Goal: Task Accomplishment & Management: Use online tool/utility

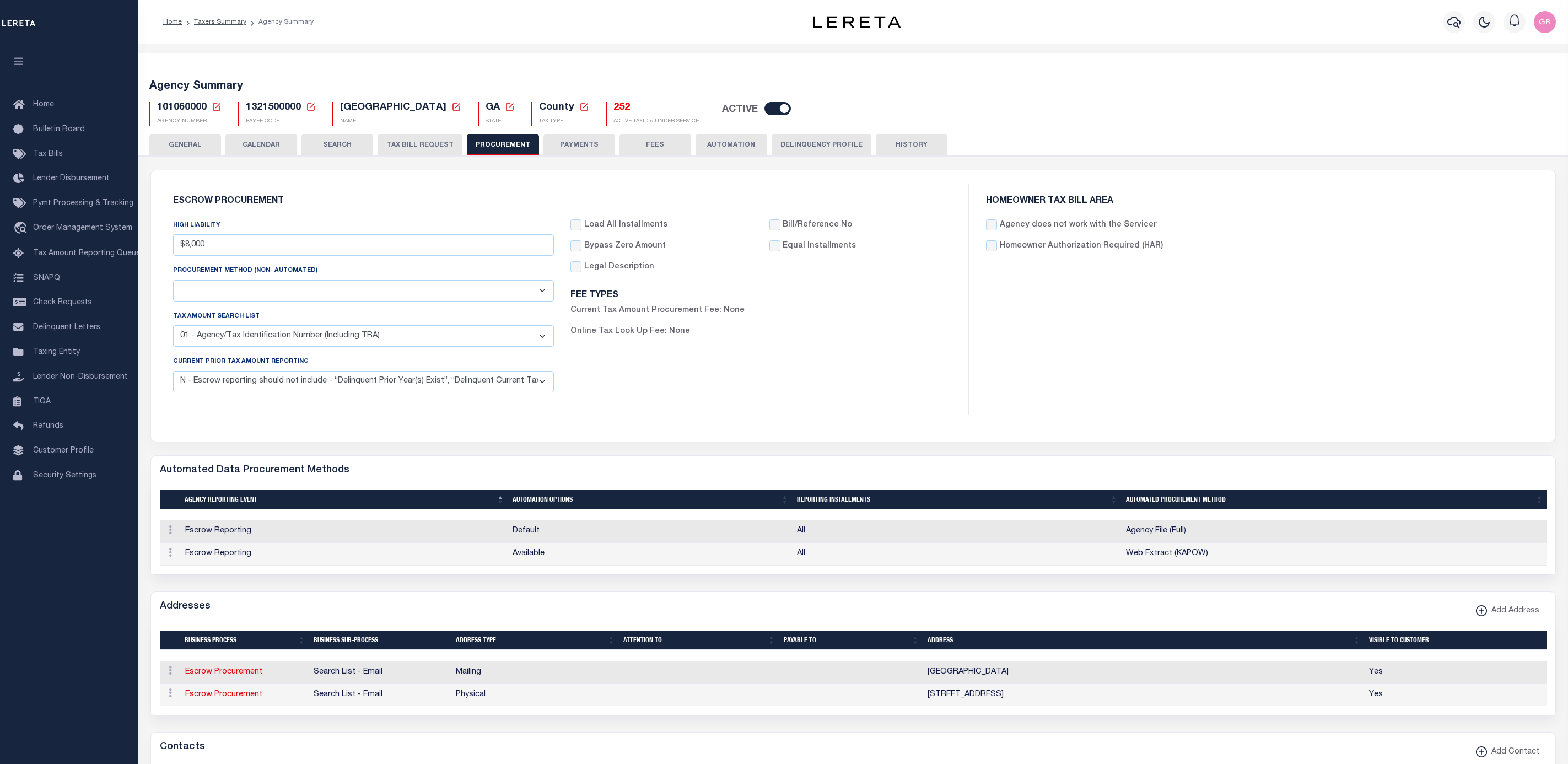
select select "1"
select select "4"
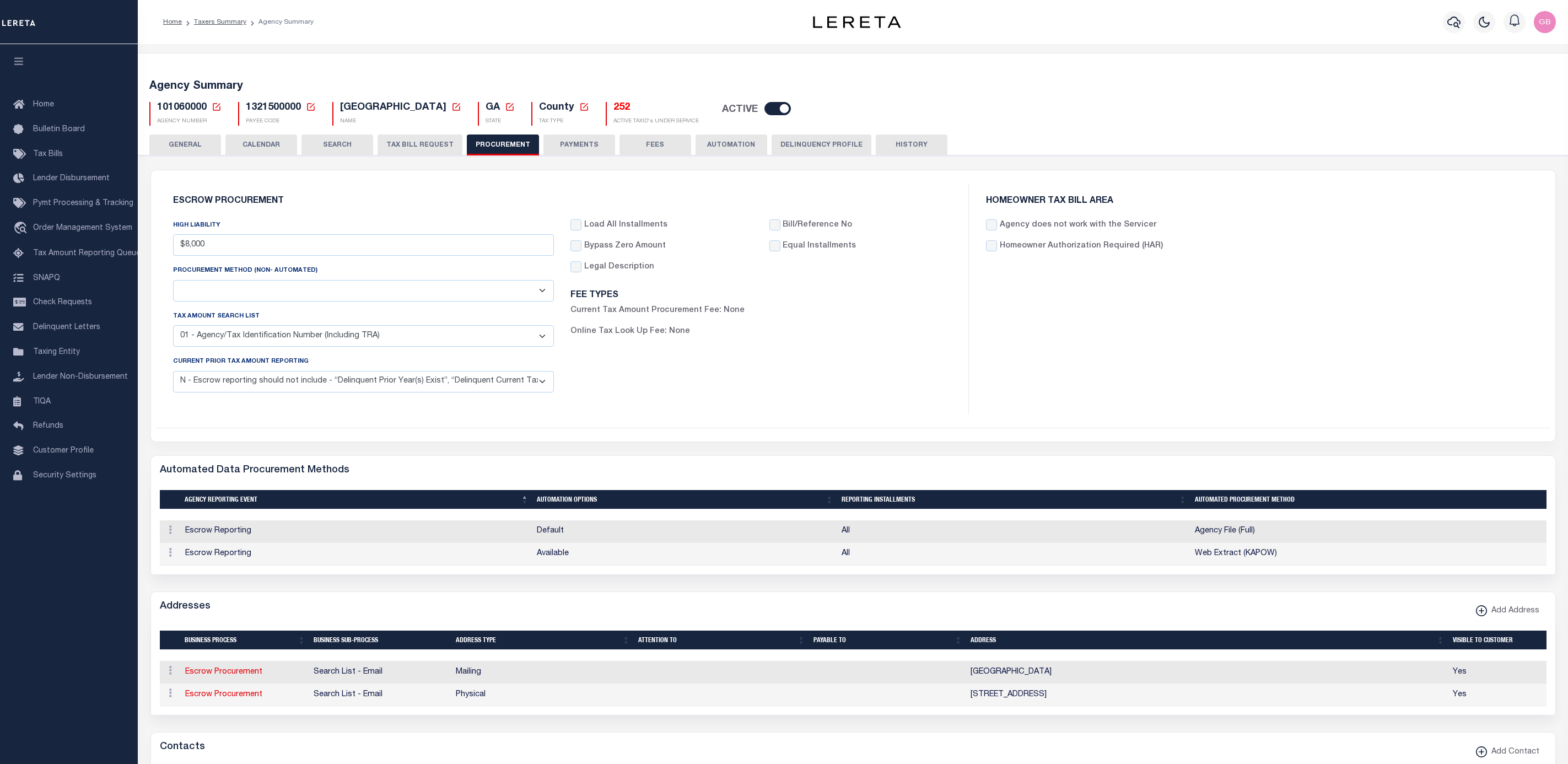
select select "1"
select select "4"
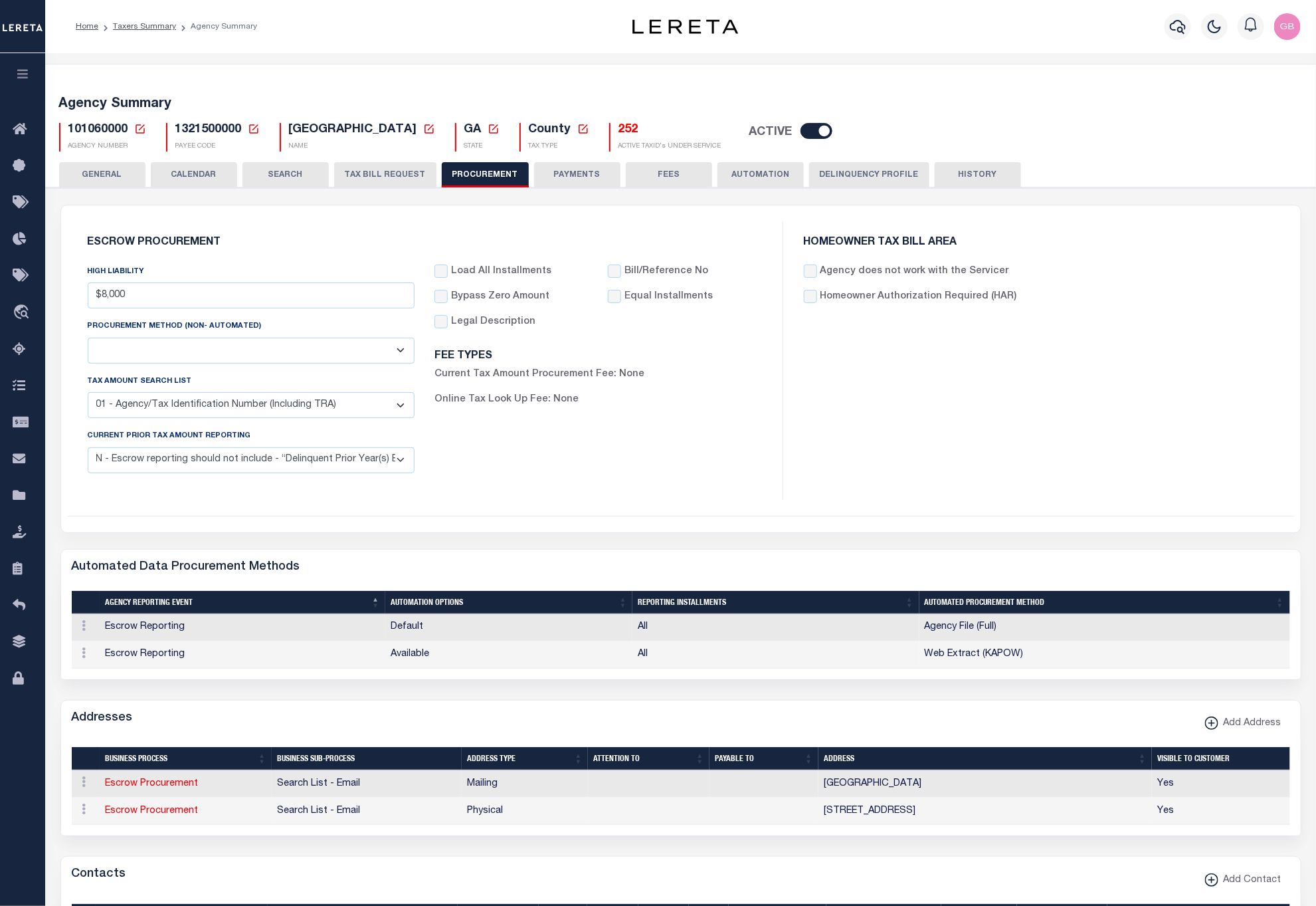
click at [141, 134] on icon at bounding box center [141, 129] width 9 height 9
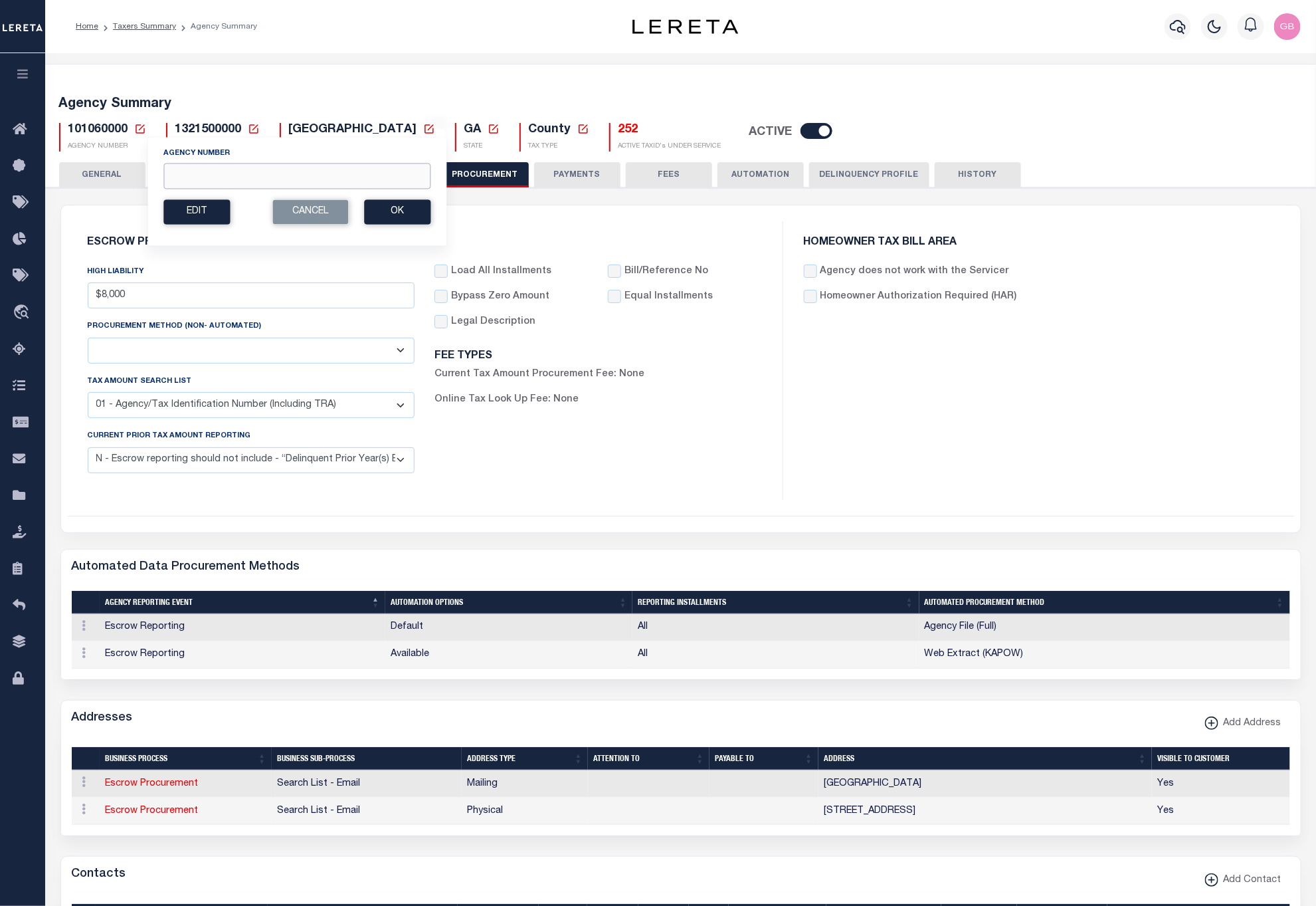
click at [224, 176] on input "Agency Number" at bounding box center [297, 176] width 267 height 26
click at [391, 210] on button "Ok" at bounding box center [397, 212] width 66 height 25
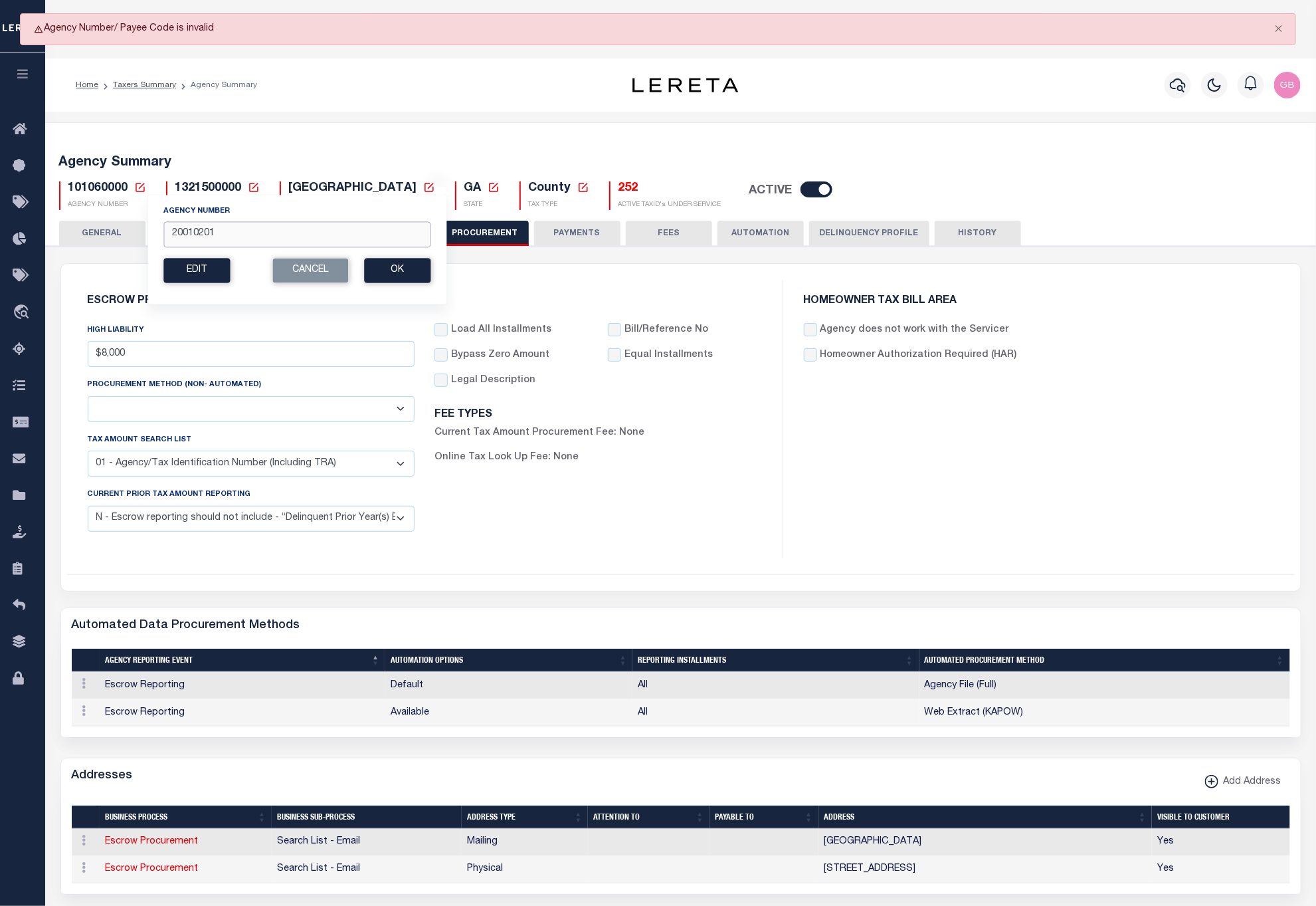
click at [181, 239] on input "20010201" at bounding box center [297, 235] width 267 height 26
type input "200010201"
click at [399, 273] on button "Ok" at bounding box center [397, 270] width 66 height 25
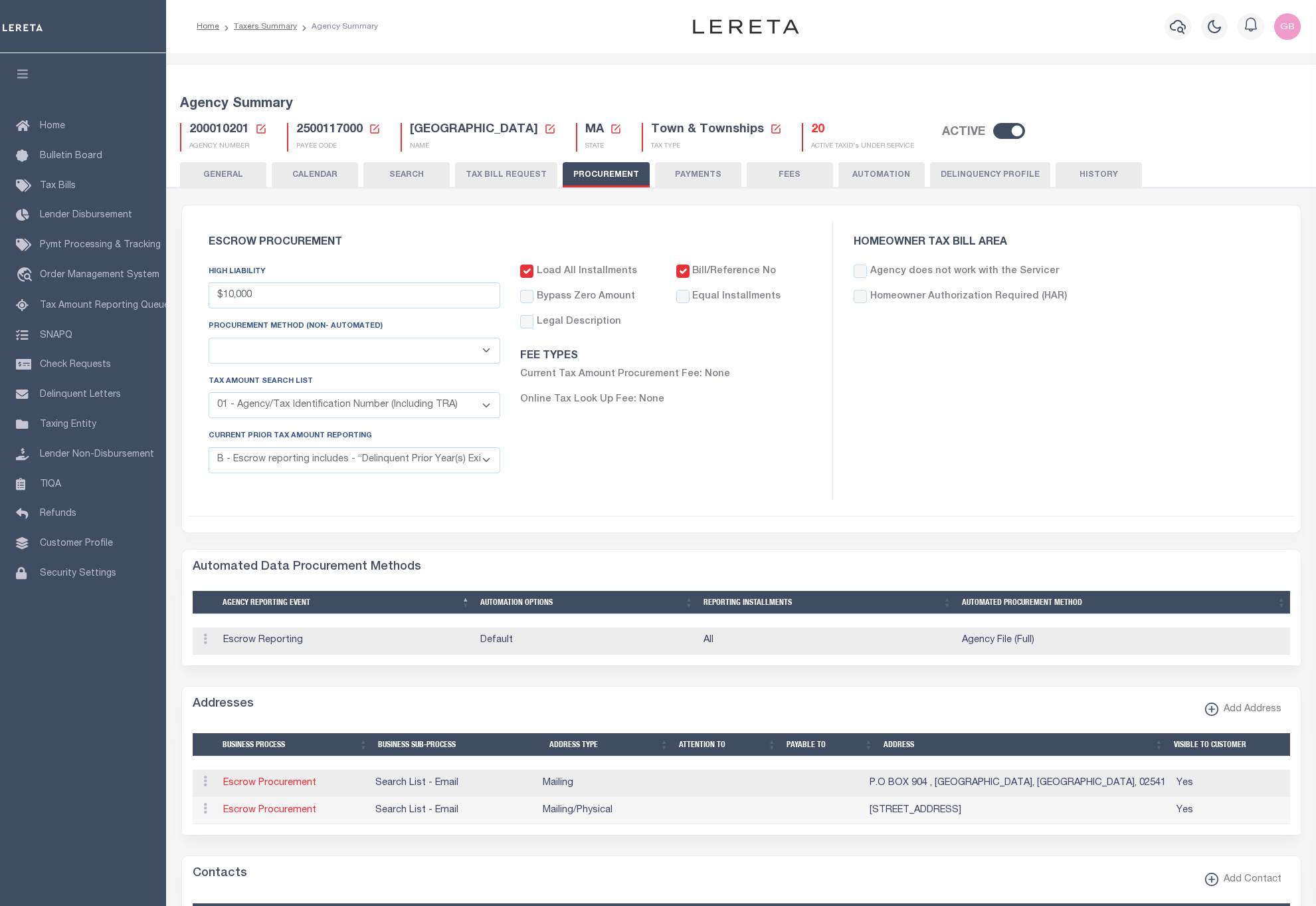
select select "1"
select select "3"
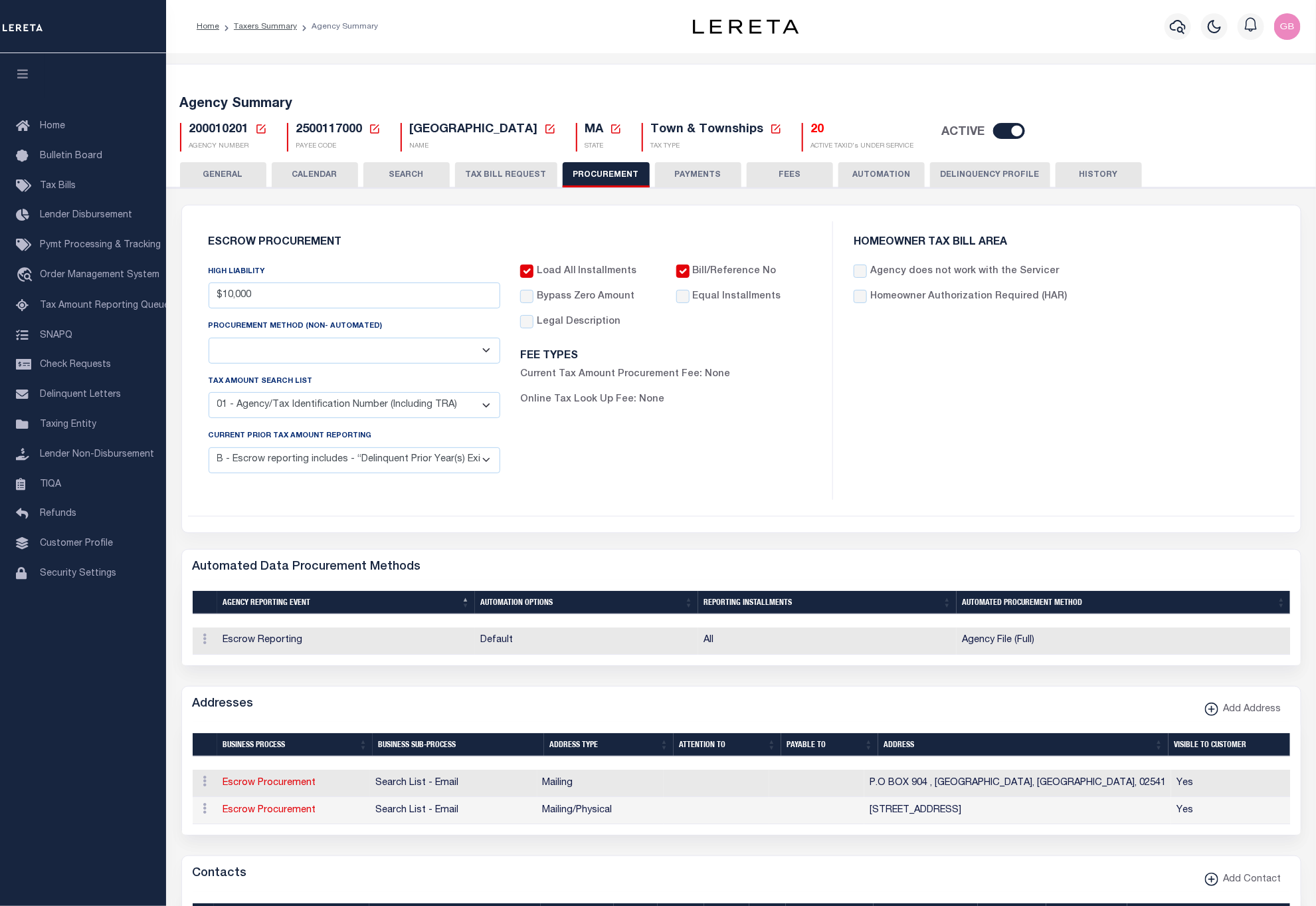
click at [303, 188] on button "CALENDAR" at bounding box center [315, 175] width 86 height 25
click at [309, 176] on button "CALENDAR" at bounding box center [315, 175] width 86 height 25
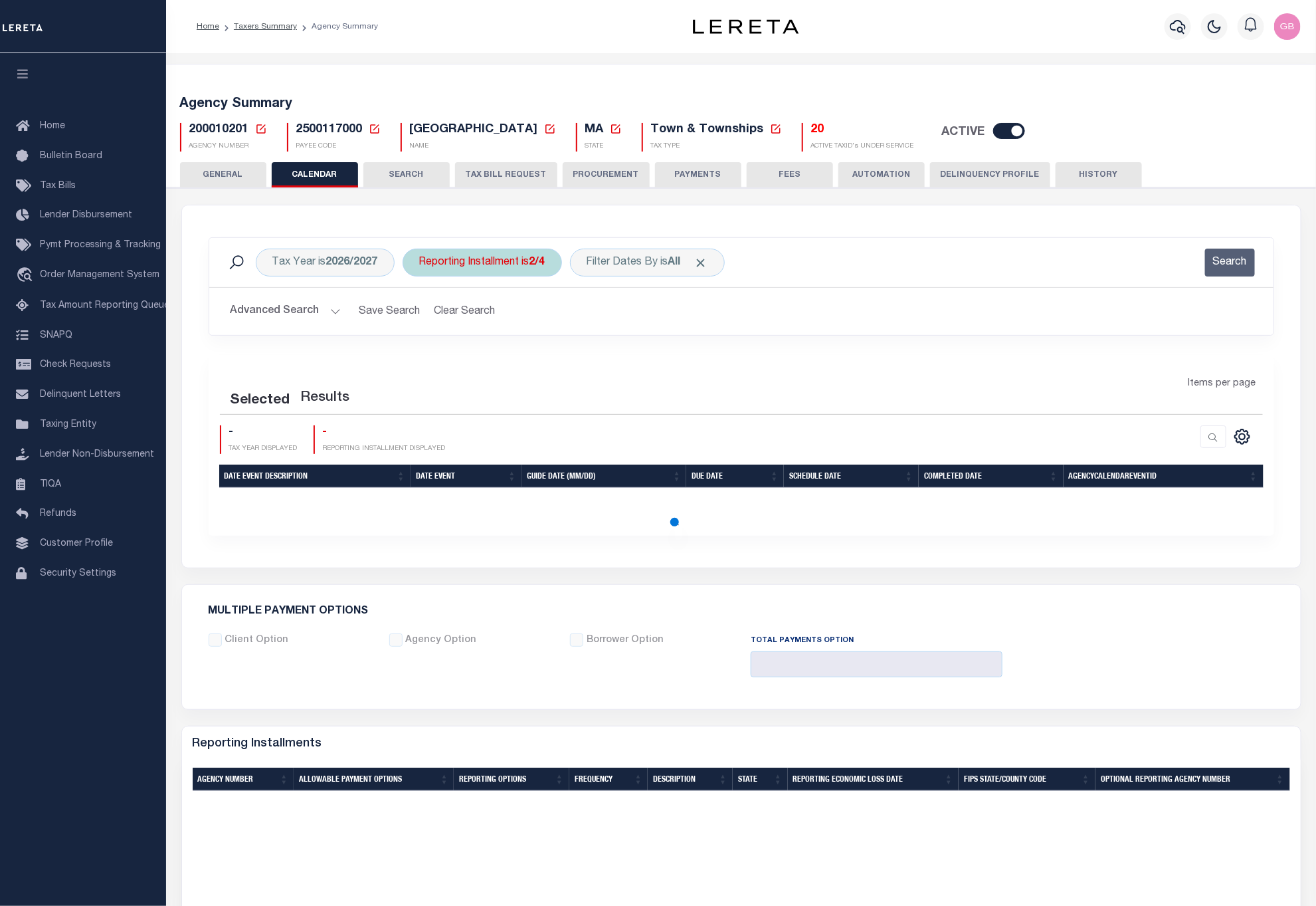
checkbox input "false"
type input "1"
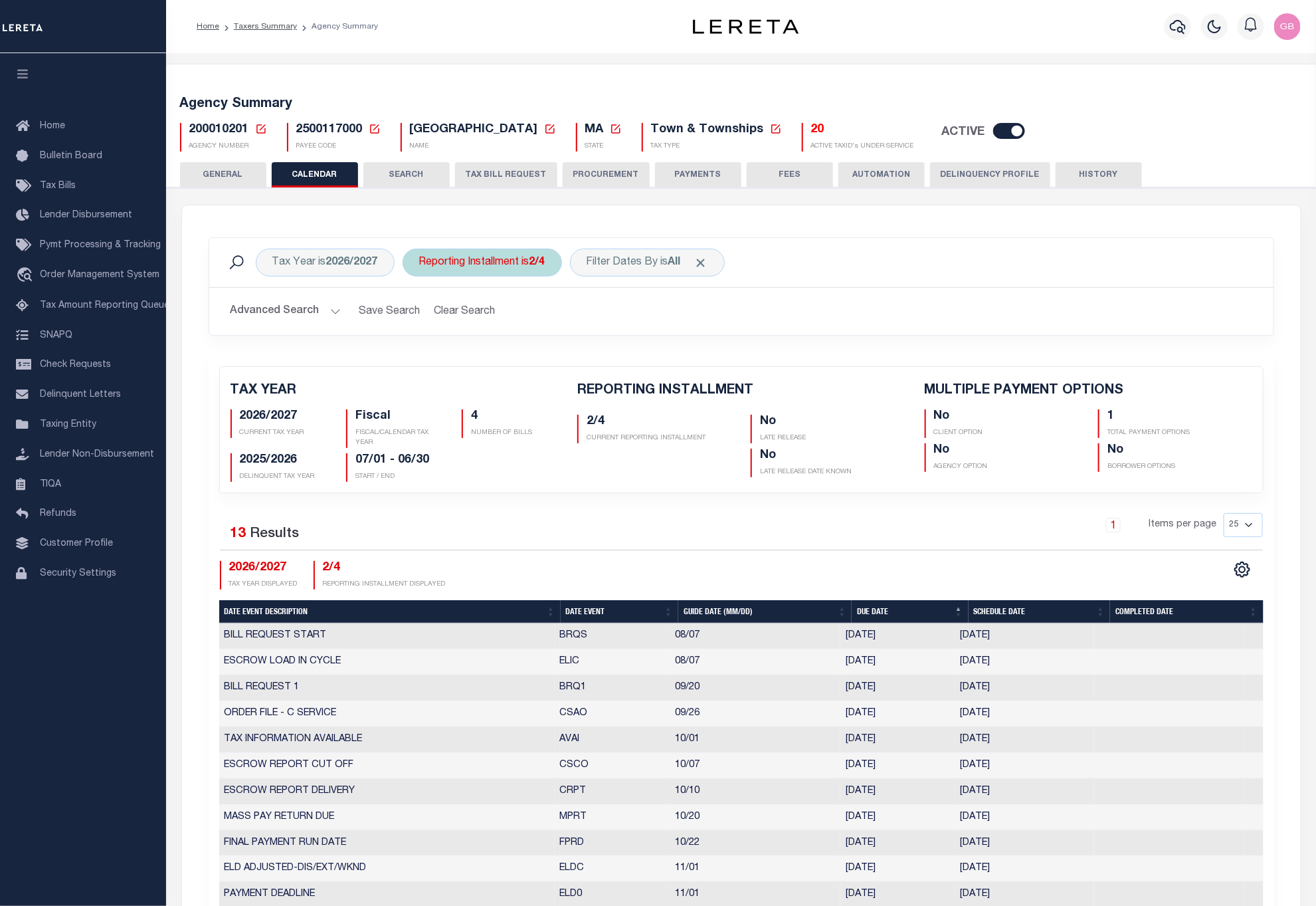
click at [495, 267] on div "Reporting Installment is 2/4" at bounding box center [482, 263] width 159 height 28
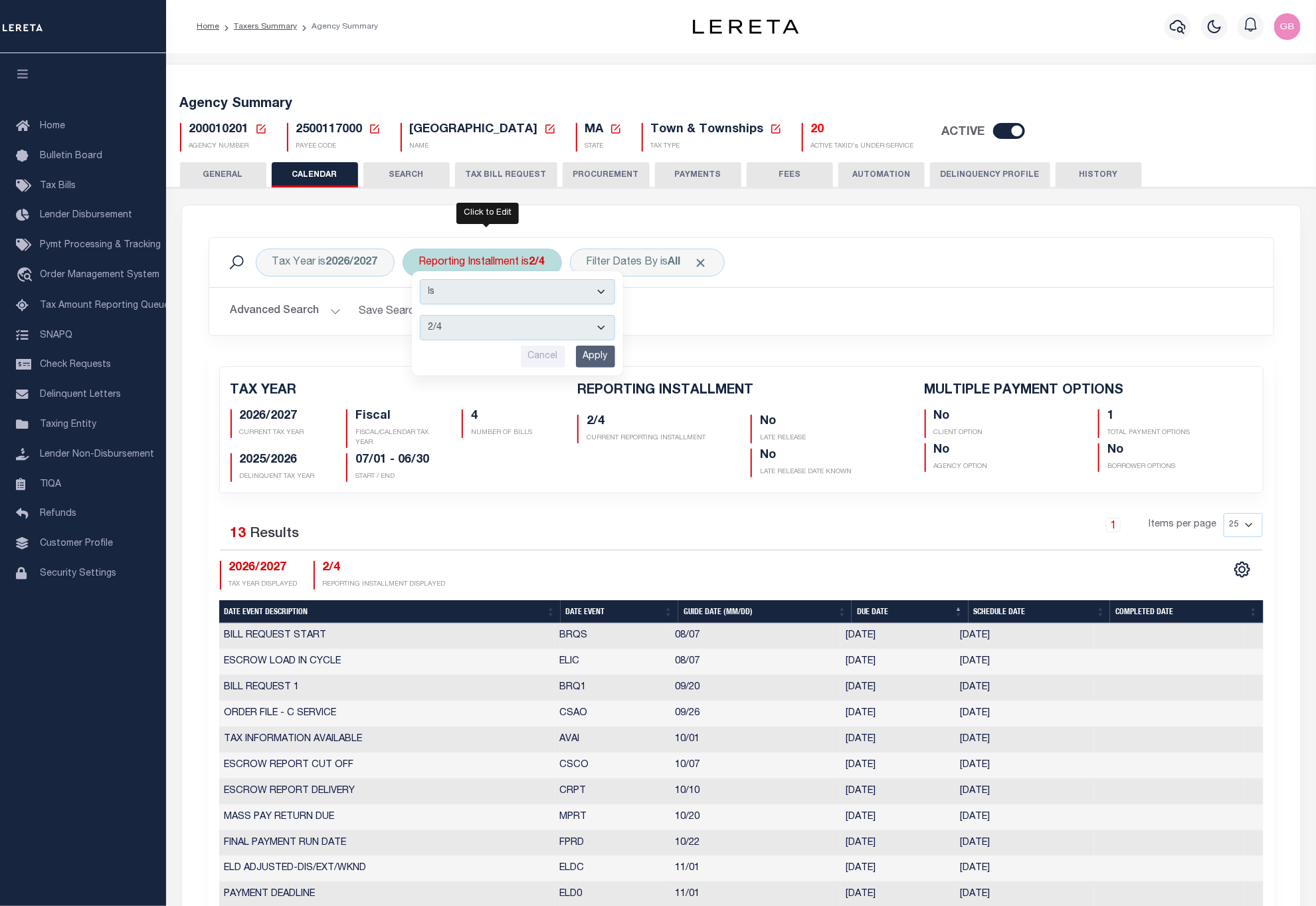
drag, startPoint x: 475, startPoint y: 331, endPoint x: 475, endPoint y: 340, distance: 9.0
click at [475, 331] on select "1/4 2/4 3/4 4/4" at bounding box center [517, 327] width 195 height 25
select select "4/4"
click at [422, 317] on select "1/4 2/4 3/4 4/4" at bounding box center [517, 327] width 195 height 25
click at [602, 363] on input "Apply" at bounding box center [595, 356] width 39 height 22
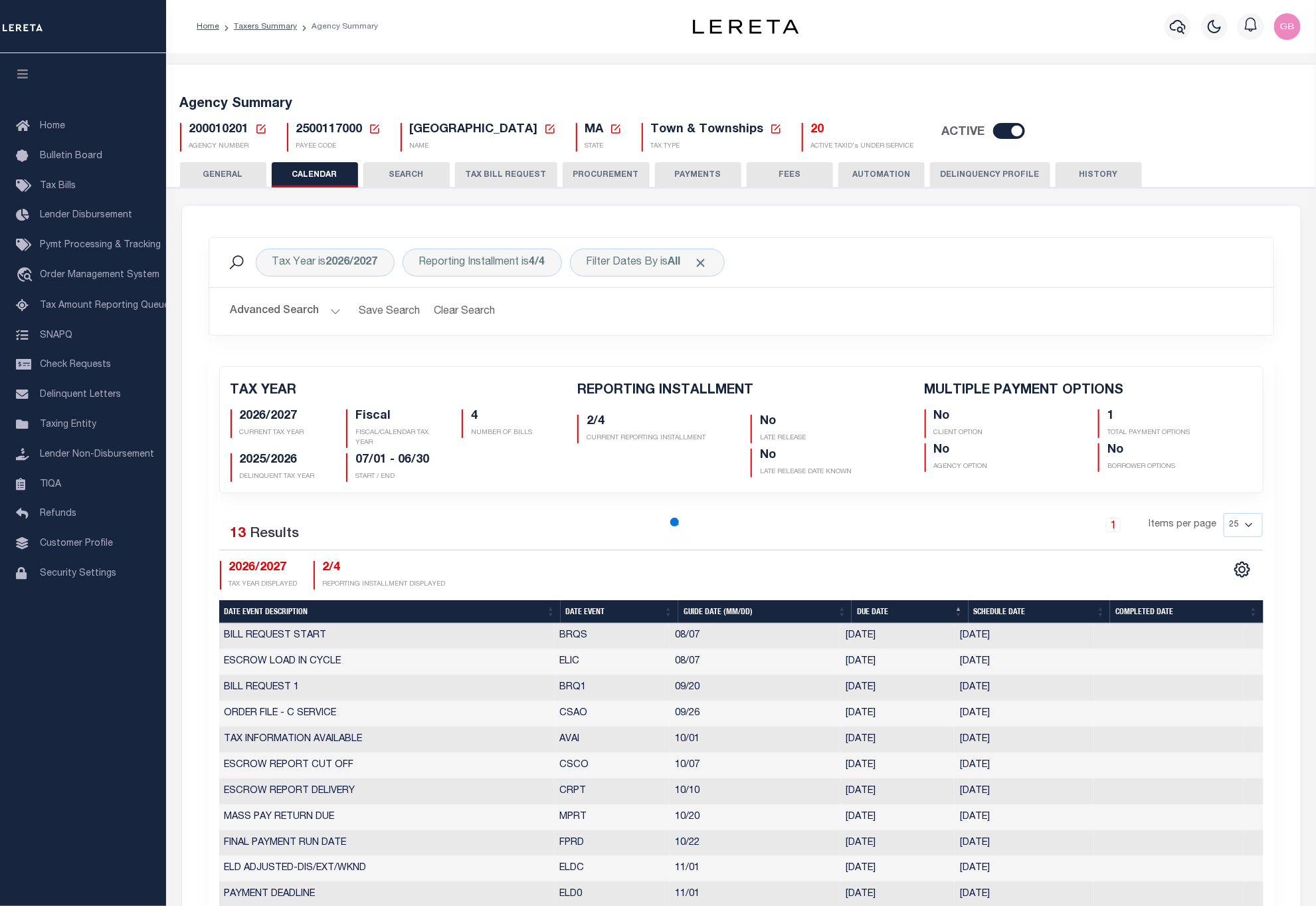
checkbox input "false"
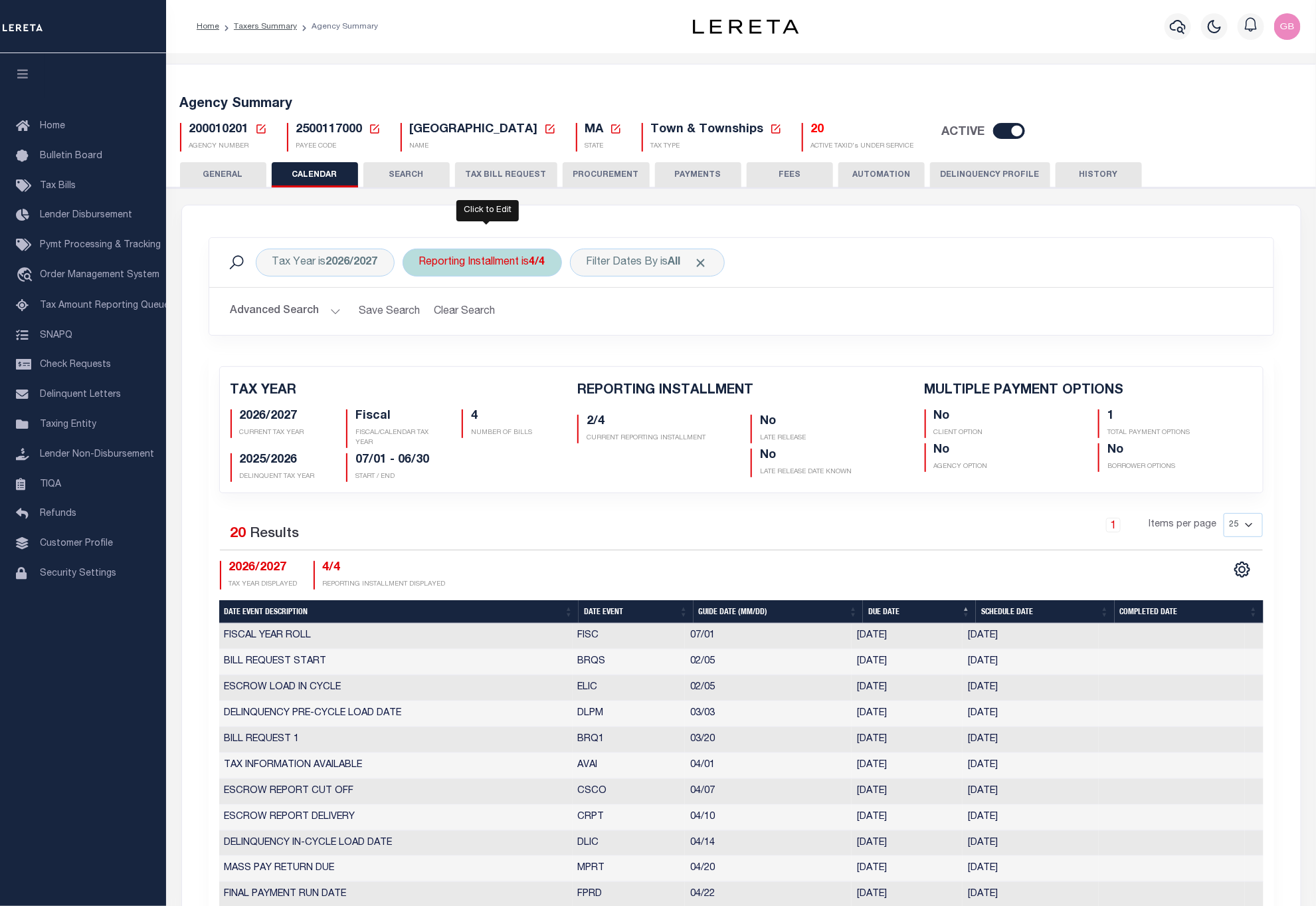
click at [505, 258] on div "Reporting Installment is 4/4" at bounding box center [482, 263] width 159 height 28
drag, startPoint x: 478, startPoint y: 327, endPoint x: 474, endPoint y: 343, distance: 16.5
click at [478, 327] on select "1/4 2/4 3/4 4/4" at bounding box center [517, 327] width 195 height 25
select select "1/4"
click at [422, 317] on select "1/4 2/4 3/4 4/4" at bounding box center [517, 327] width 195 height 25
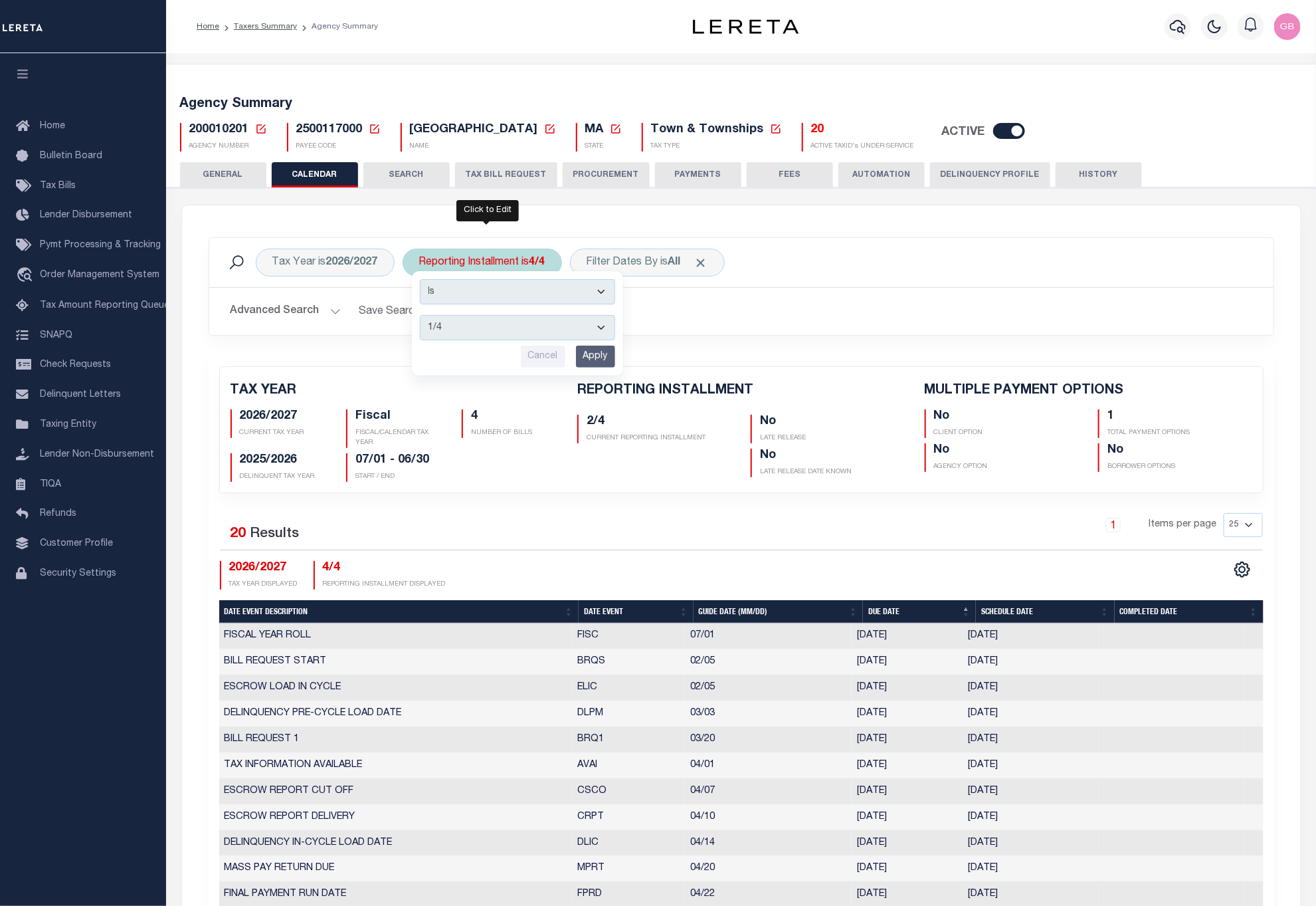
click at [605, 353] on input "Apply" at bounding box center [595, 356] width 39 height 22
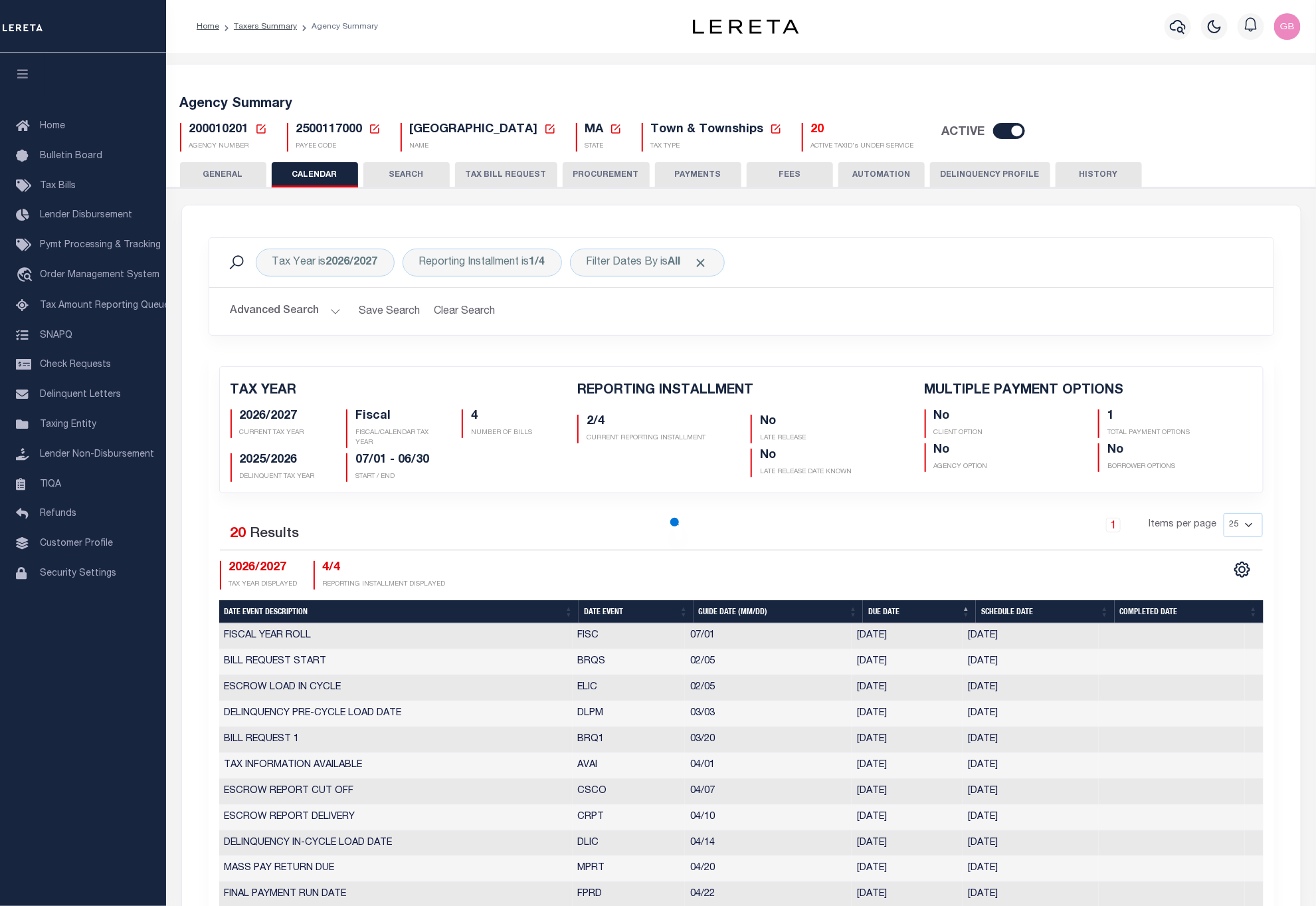
checkbox input "false"
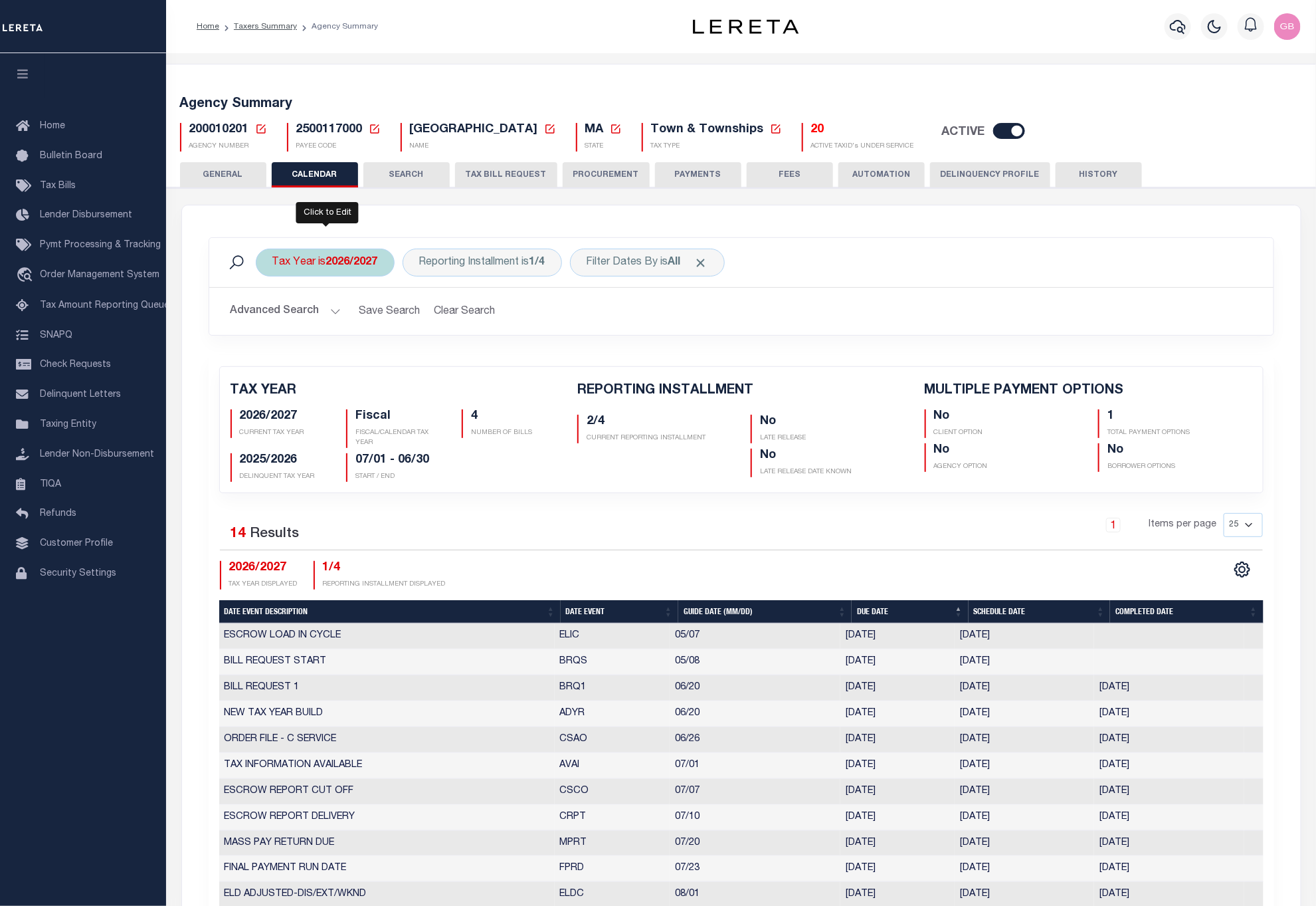
click at [337, 268] on b "2026/2027" at bounding box center [351, 263] width 52 height 11
click at [344, 330] on select "2027/2028 2026/2027 2025/2026 2024/2025 2023/2024 2022/2023 2021/2022 2020/2021…" at bounding box center [371, 327] width 195 height 25
select select "2025/2026"
click at [273, 317] on select "2027/2028 2026/2027 2025/2026 2024/2025 2023/2024 2022/2023 2021/2022 2020/2021…" at bounding box center [371, 327] width 195 height 25
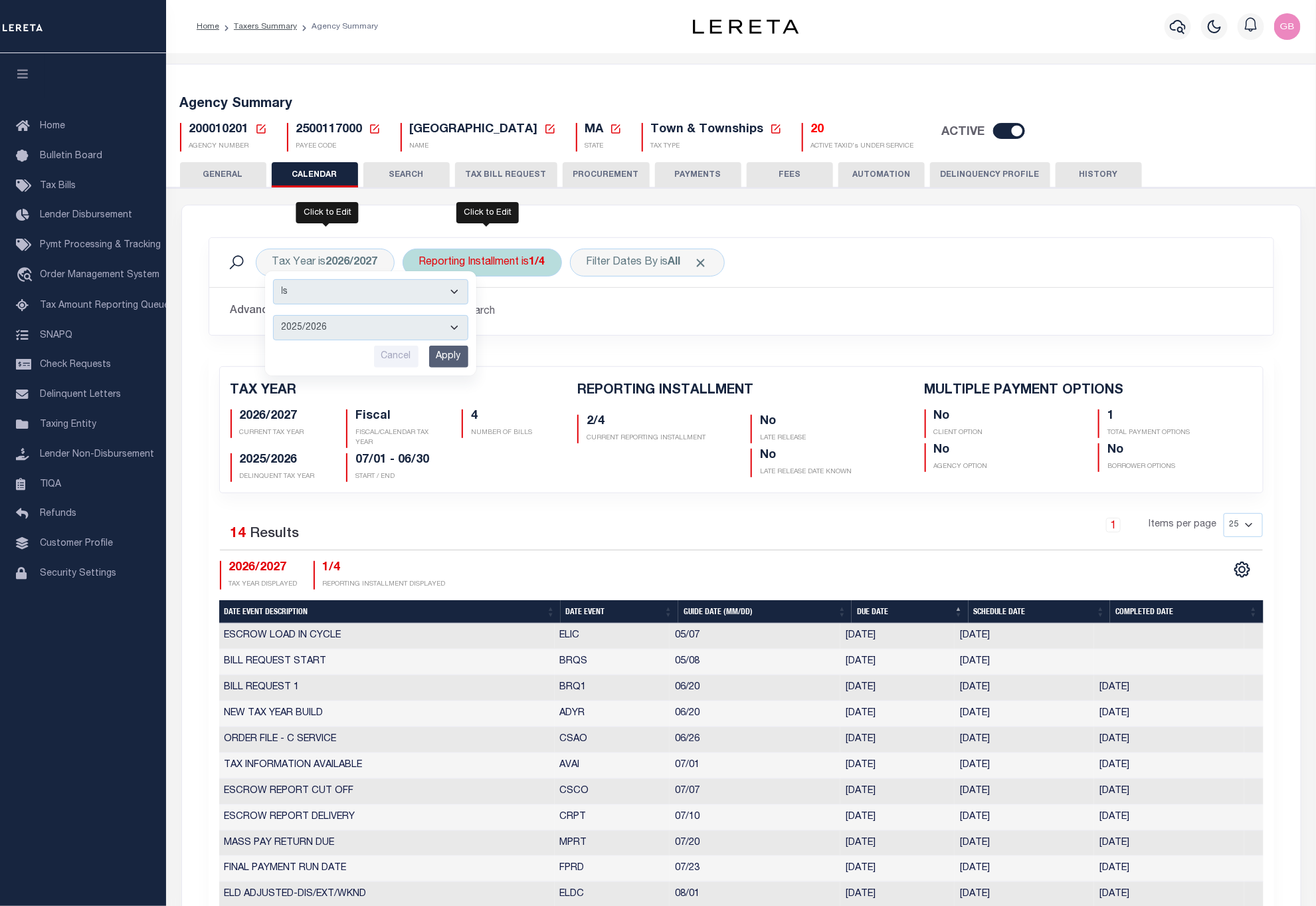
click at [536, 262] on b "1/4" at bounding box center [538, 263] width 16 height 11
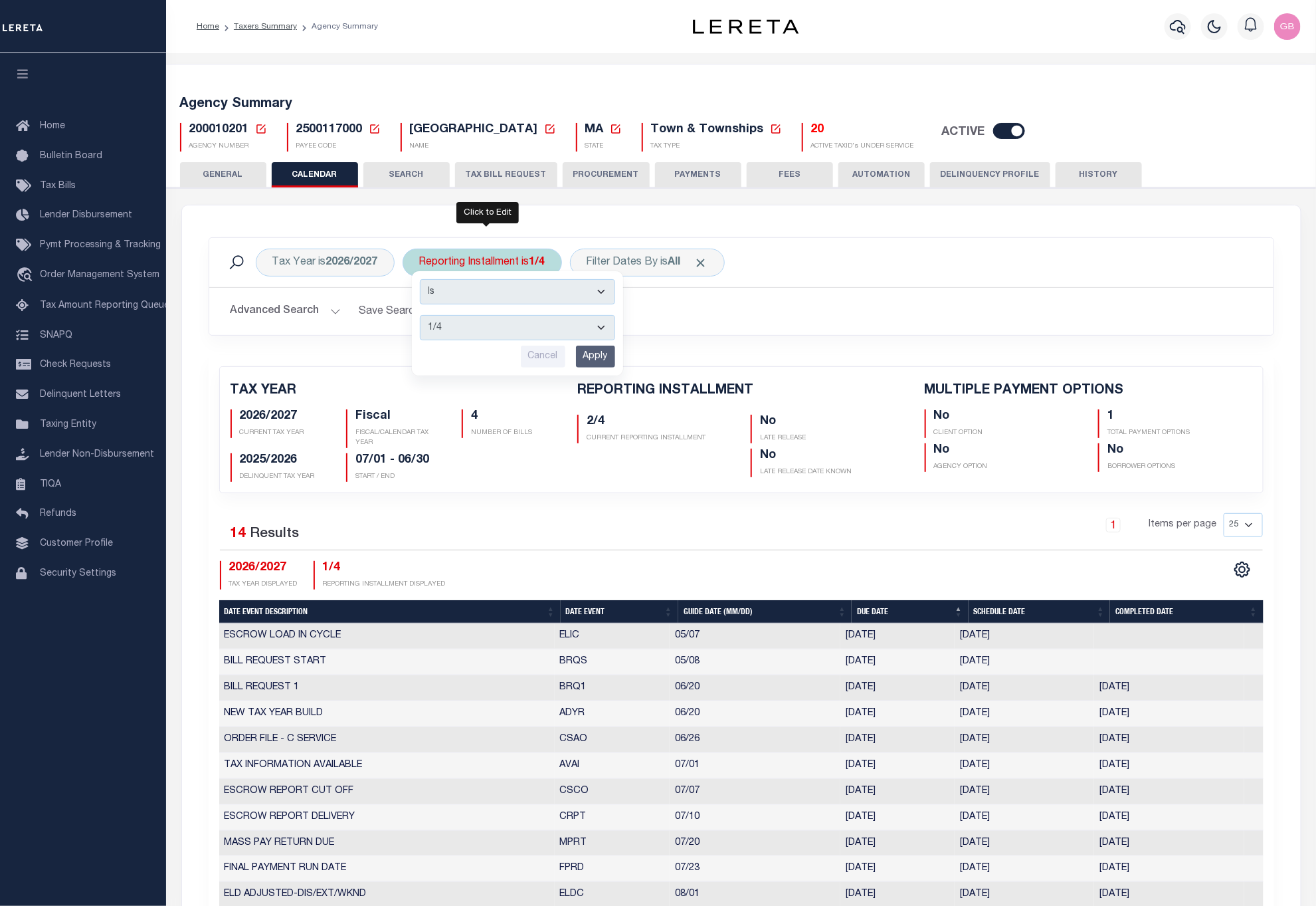
click at [493, 333] on select "1/4 2/4 3/4 4/4" at bounding box center [517, 327] width 195 height 25
select select "4/4"
click at [422, 317] on select "1/4 2/4 3/4 4/4" at bounding box center [517, 327] width 195 height 25
click at [598, 363] on input "Apply" at bounding box center [595, 356] width 39 height 22
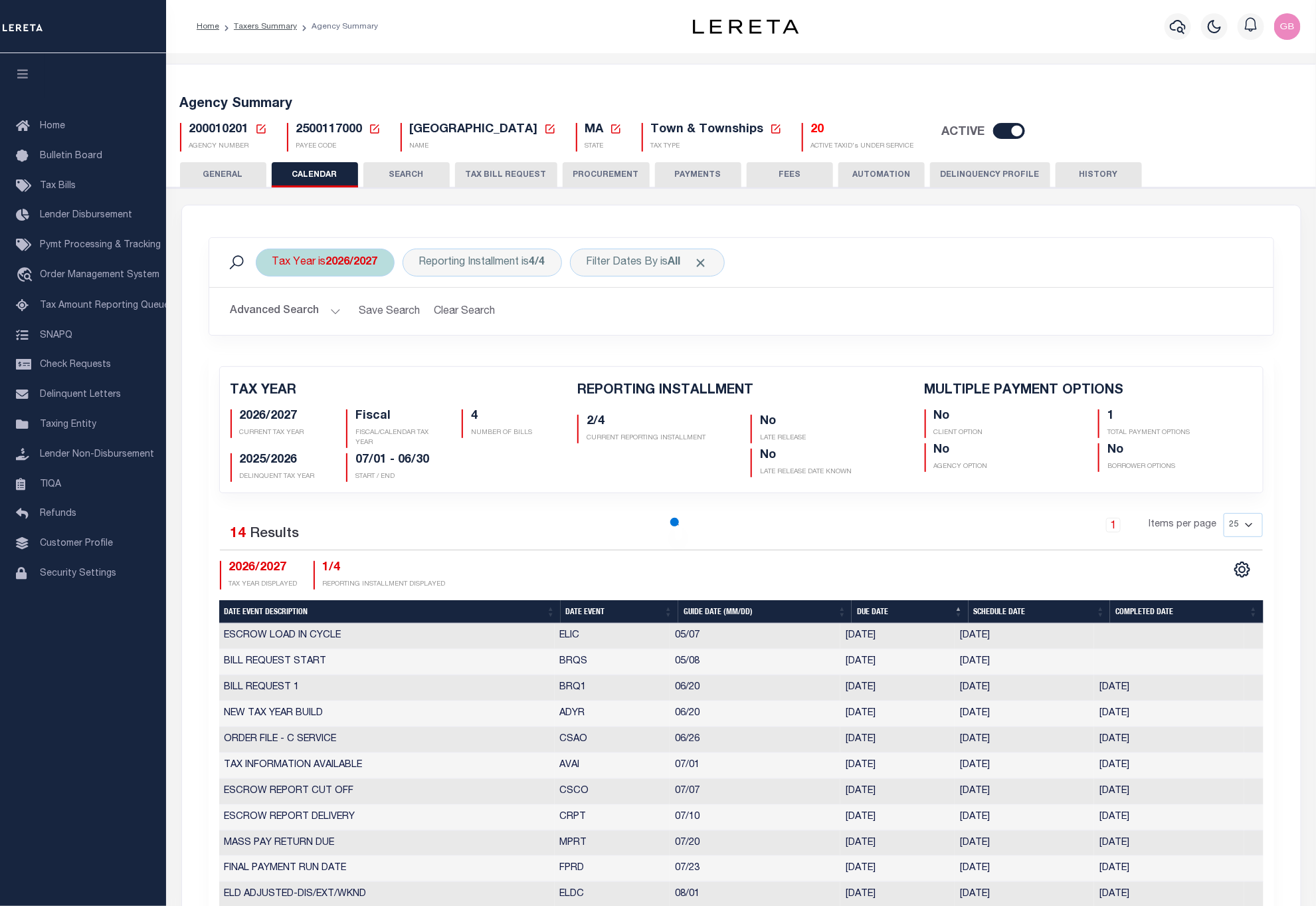
checkbox input "false"
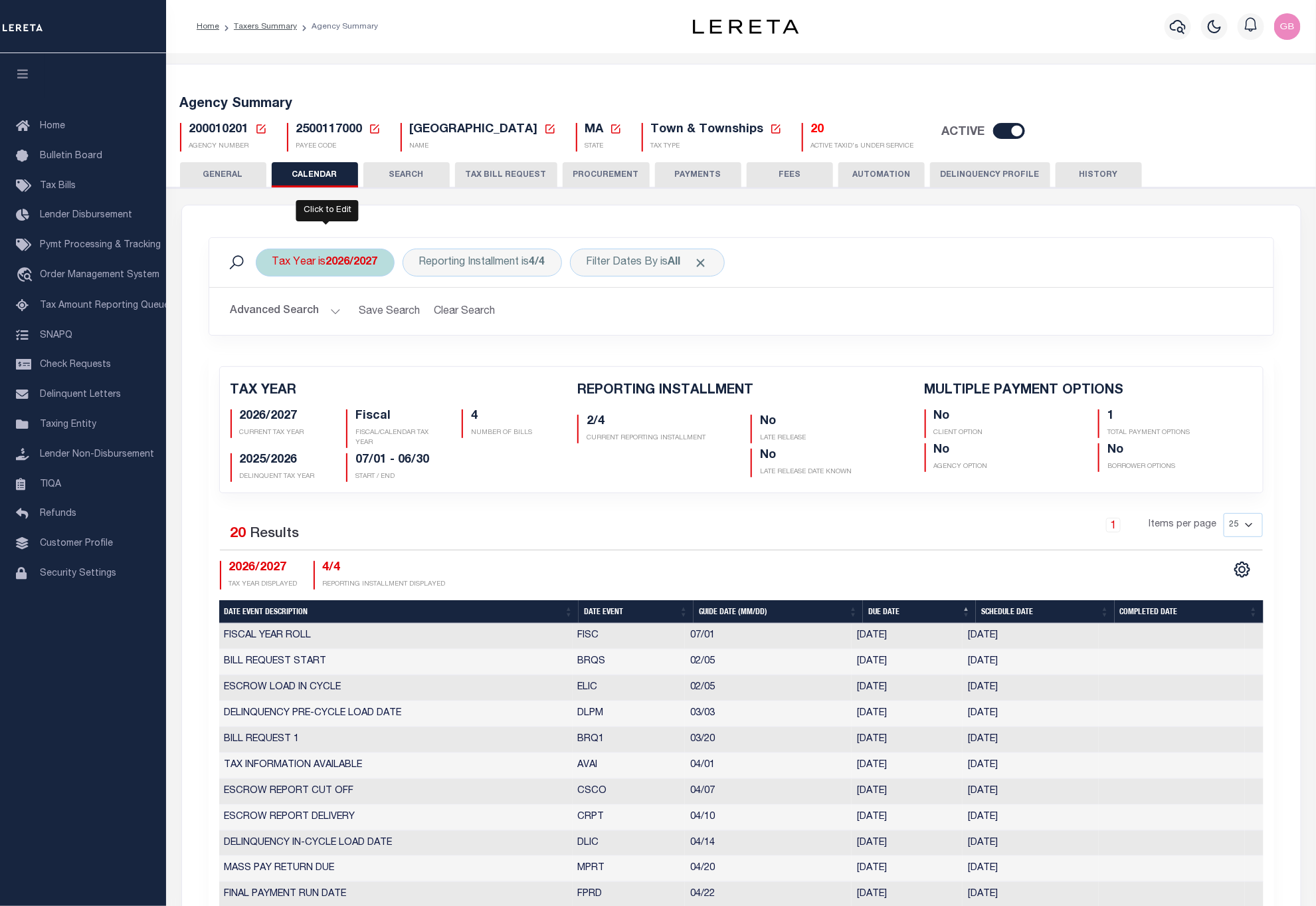
click at [330, 266] on b "2026/2027" at bounding box center [351, 263] width 52 height 11
drag, startPoint x: 321, startPoint y: 330, endPoint x: 326, endPoint y: 339, distance: 10.3
click at [321, 330] on select "2027/2028 2026/2027 2025/2026 2024/2025 2023/2024 2022/2023 2021/2022 2020/2021…" at bounding box center [371, 327] width 195 height 25
select select "2025/2026"
click at [273, 317] on select "2027/2028 2026/2027 2025/2026 2024/2025 2023/2024 2022/2023 2021/2022 2020/2021…" at bounding box center [371, 327] width 195 height 25
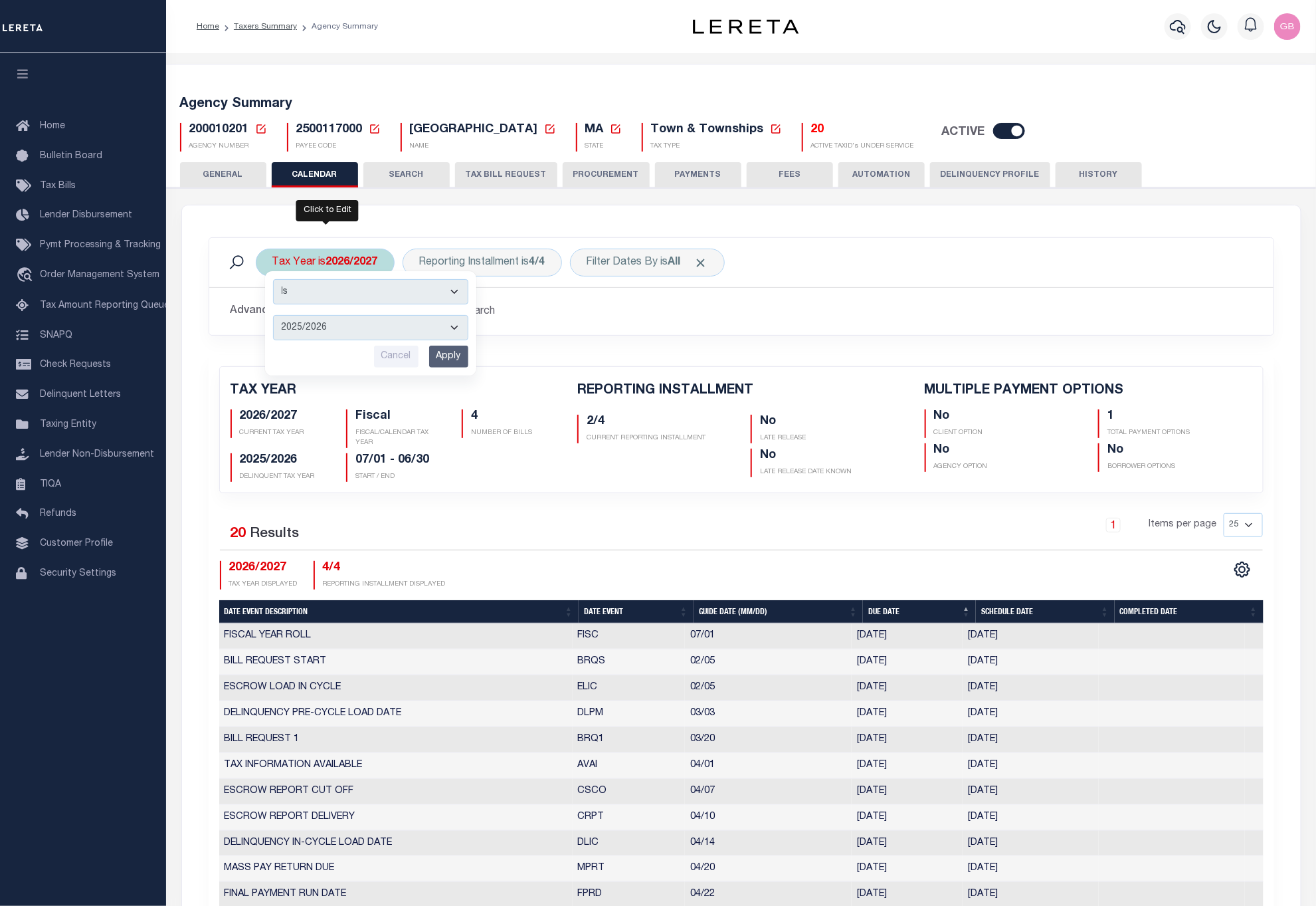
click at [449, 359] on input "Apply" at bounding box center [449, 356] width 39 height 22
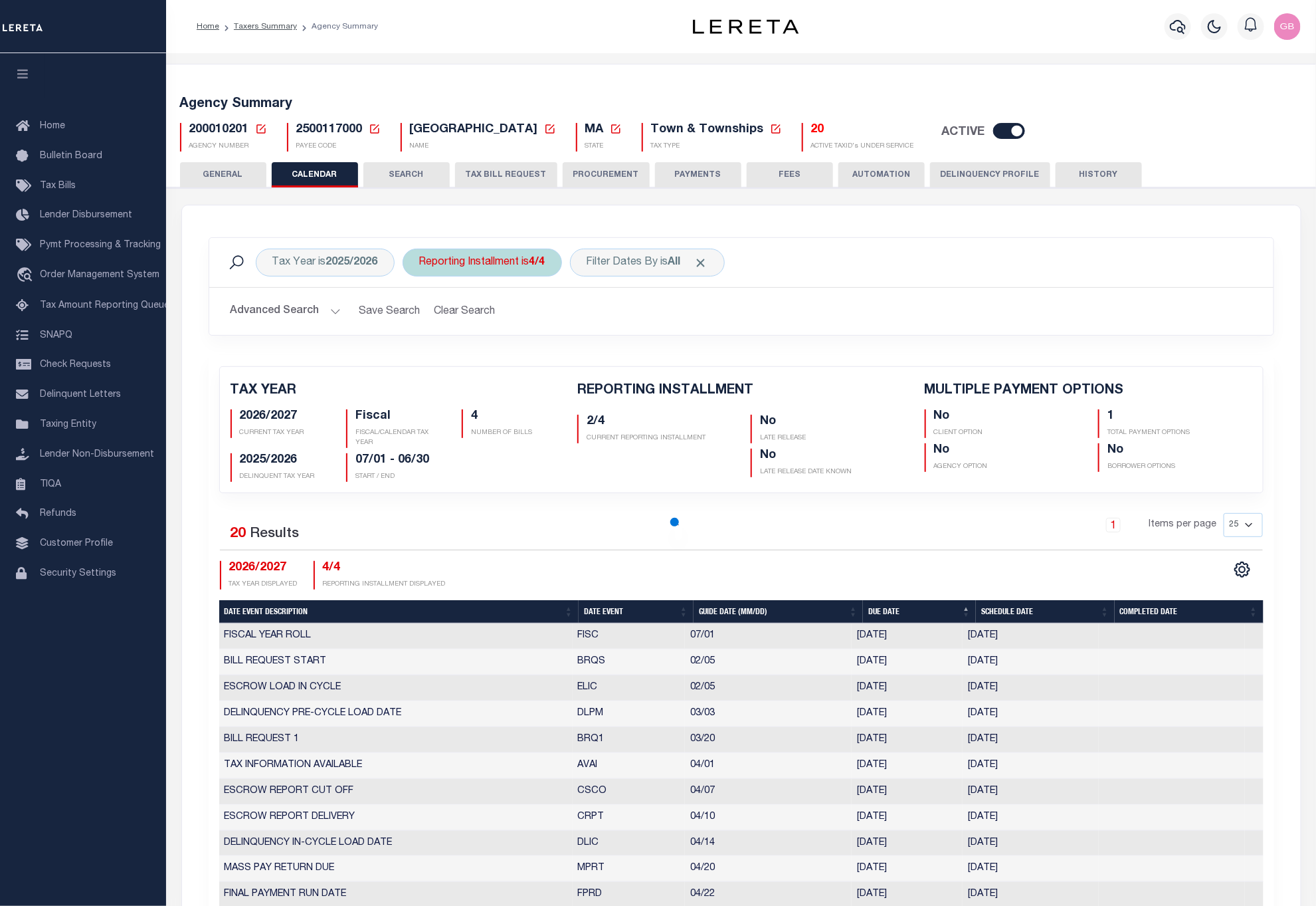
checkbox input "false"
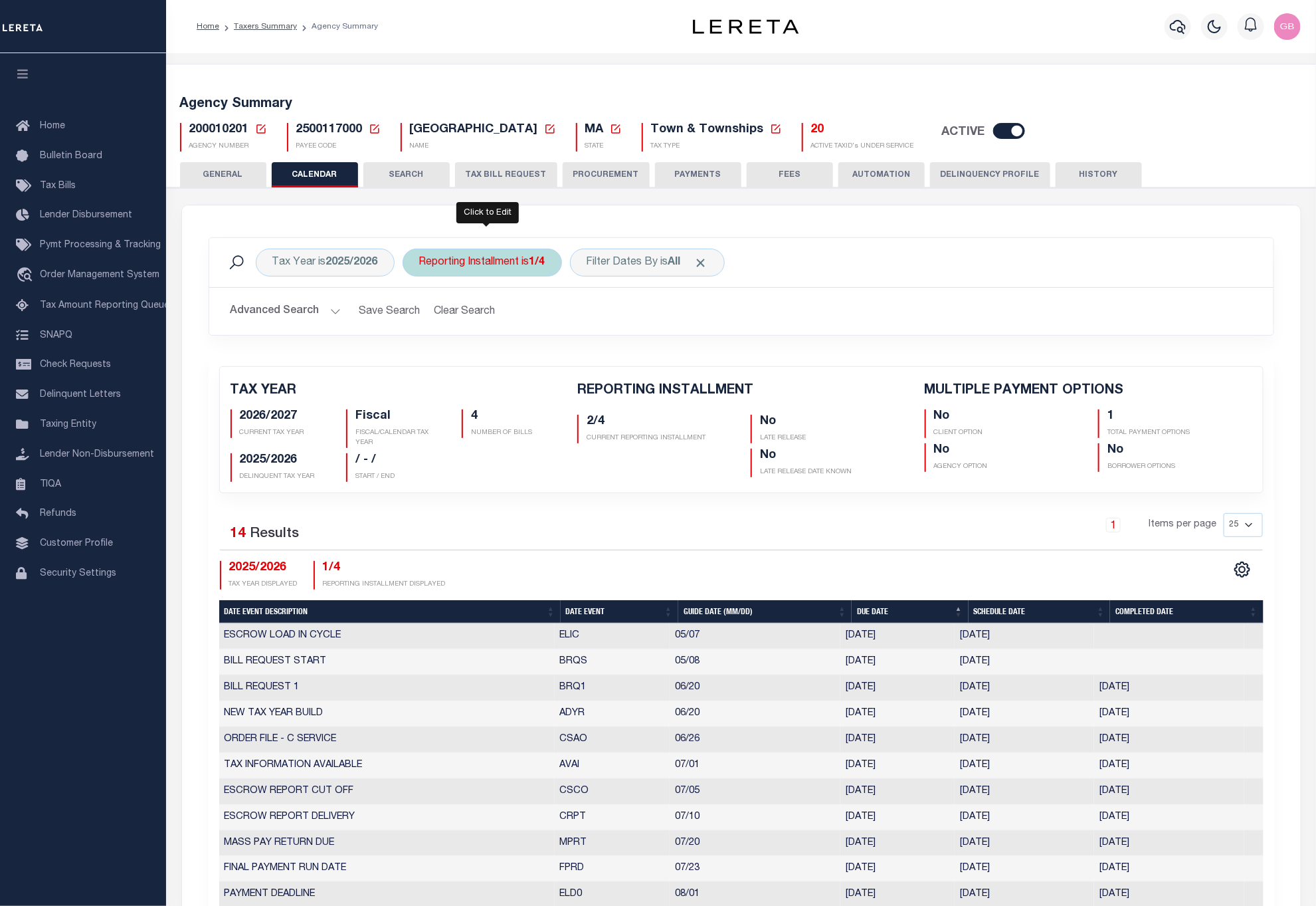
click at [513, 263] on div "Reporting Installment is 1/4" at bounding box center [482, 263] width 159 height 28
drag, startPoint x: 487, startPoint y: 334, endPoint x: 487, endPoint y: 347, distance: 13.0
click at [487, 334] on select "1/4 2/4 3/4 4/4" at bounding box center [517, 327] width 195 height 25
select select "4/4"
click at [422, 317] on select "1/4 2/4 3/4 4/4" at bounding box center [517, 327] width 195 height 25
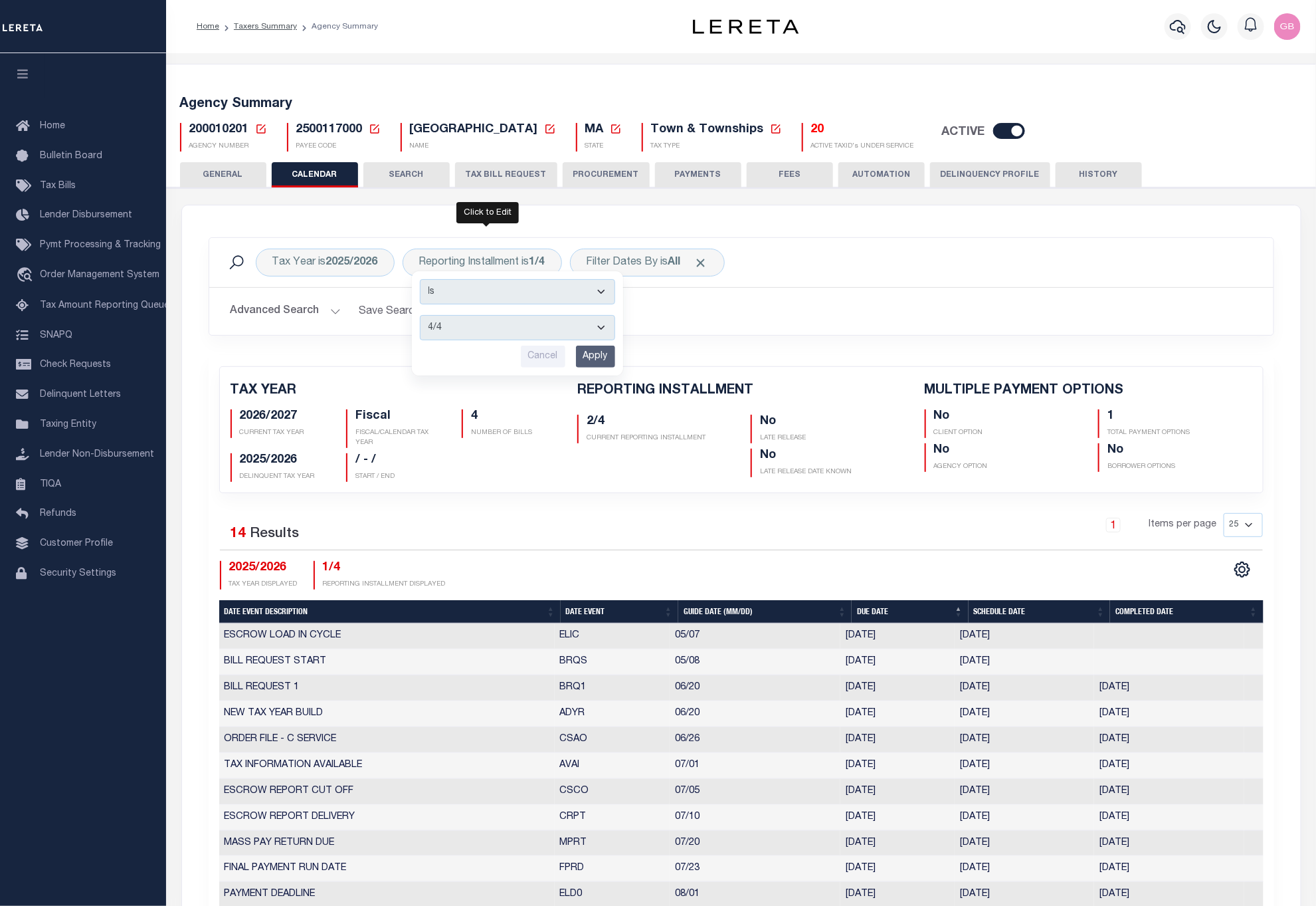
click at [598, 363] on input "Apply" at bounding box center [595, 356] width 39 height 22
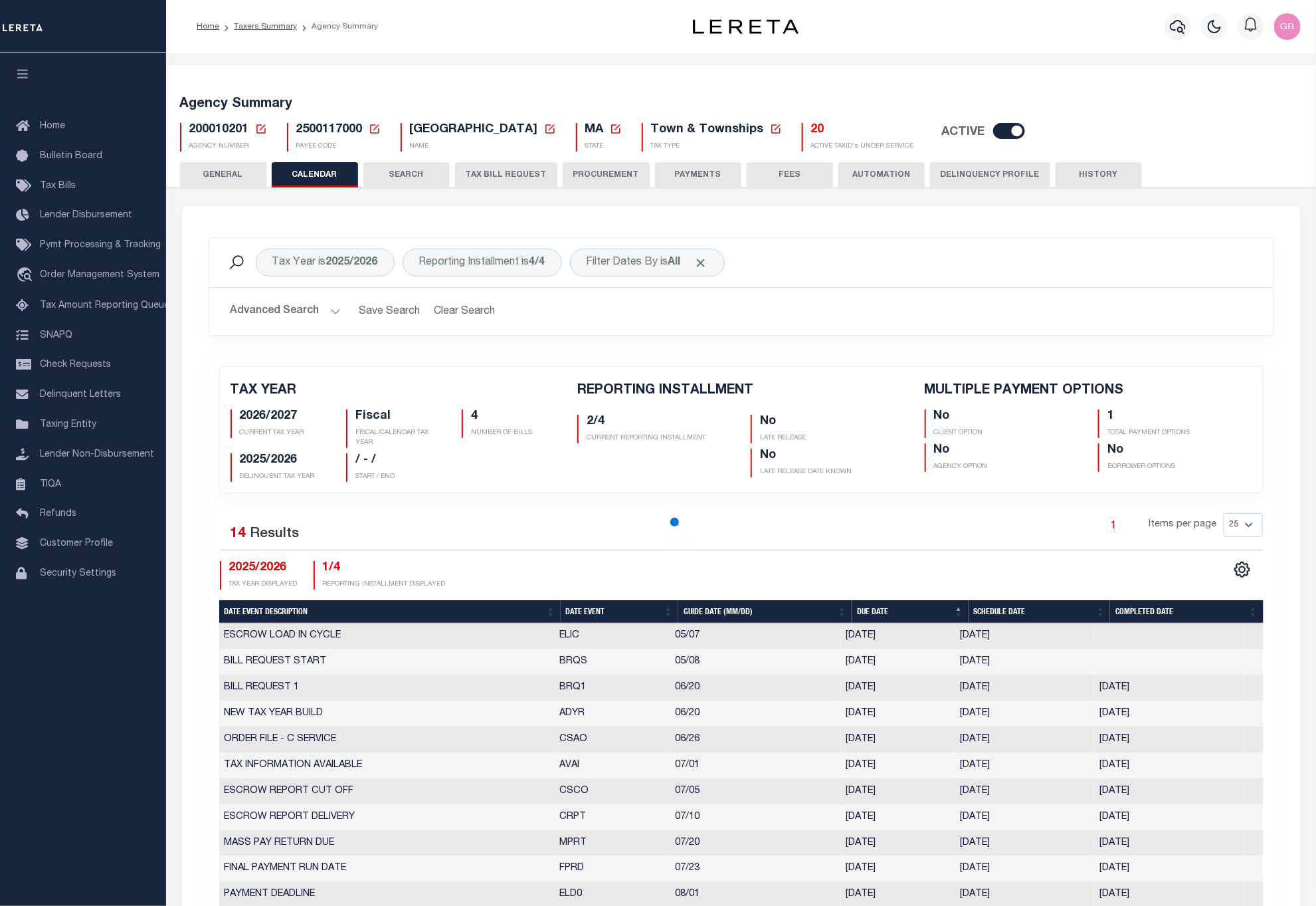
checkbox input "false"
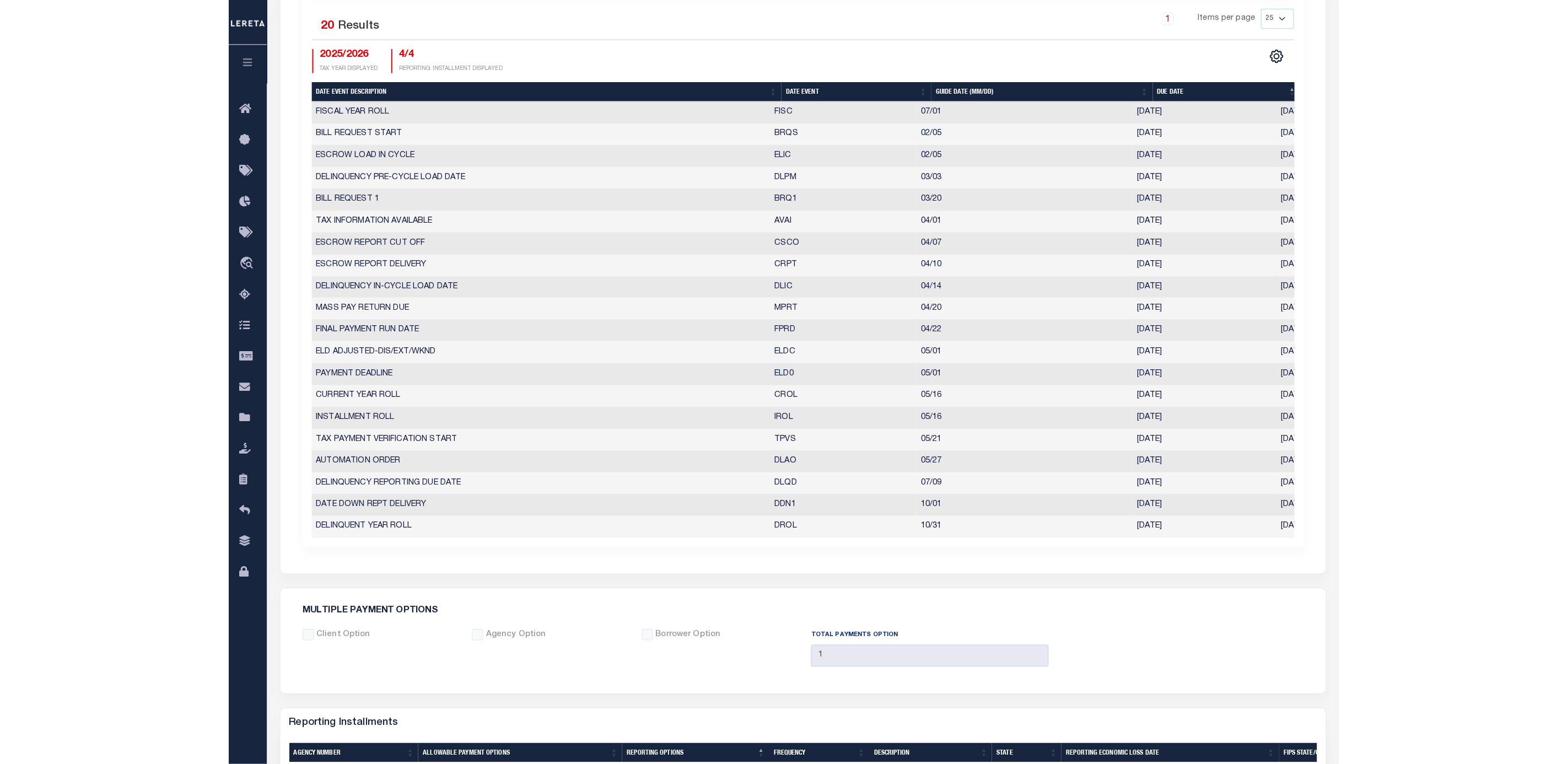
scroll to position [410, 0]
